Goal: Information Seeking & Learning: Learn about a topic

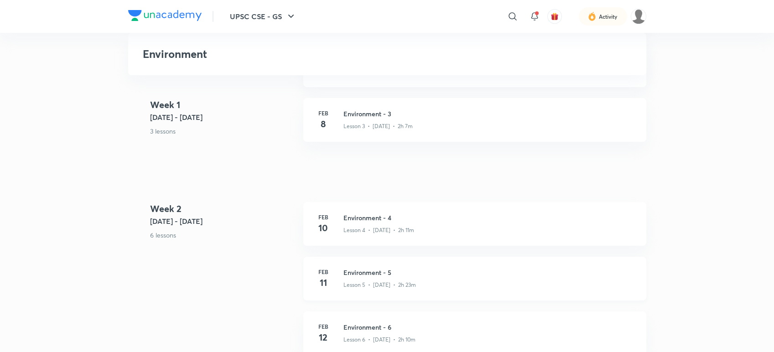
click at [390, 276] on h3 "Environment - 5" at bounding box center [489, 273] width 292 height 10
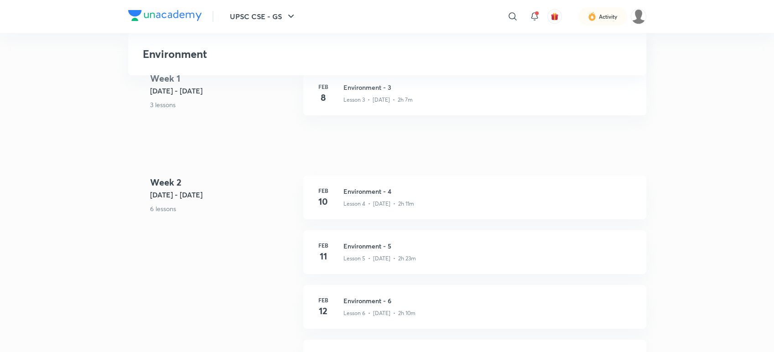
scroll to position [509, 0]
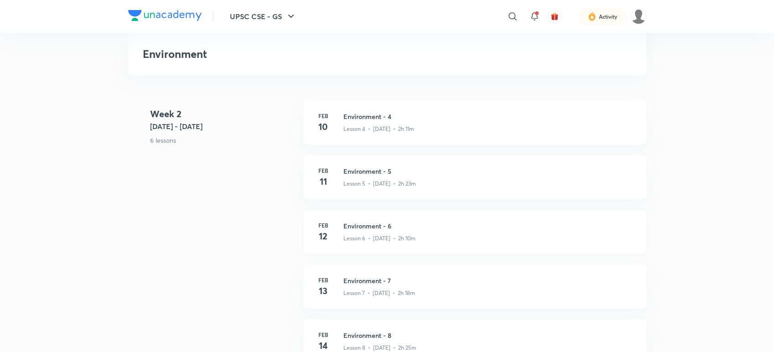
click at [410, 224] on h3 "Environment - 6" at bounding box center [489, 226] width 292 height 10
